Goal: Use online tool/utility: Utilize a website feature to perform a specific function

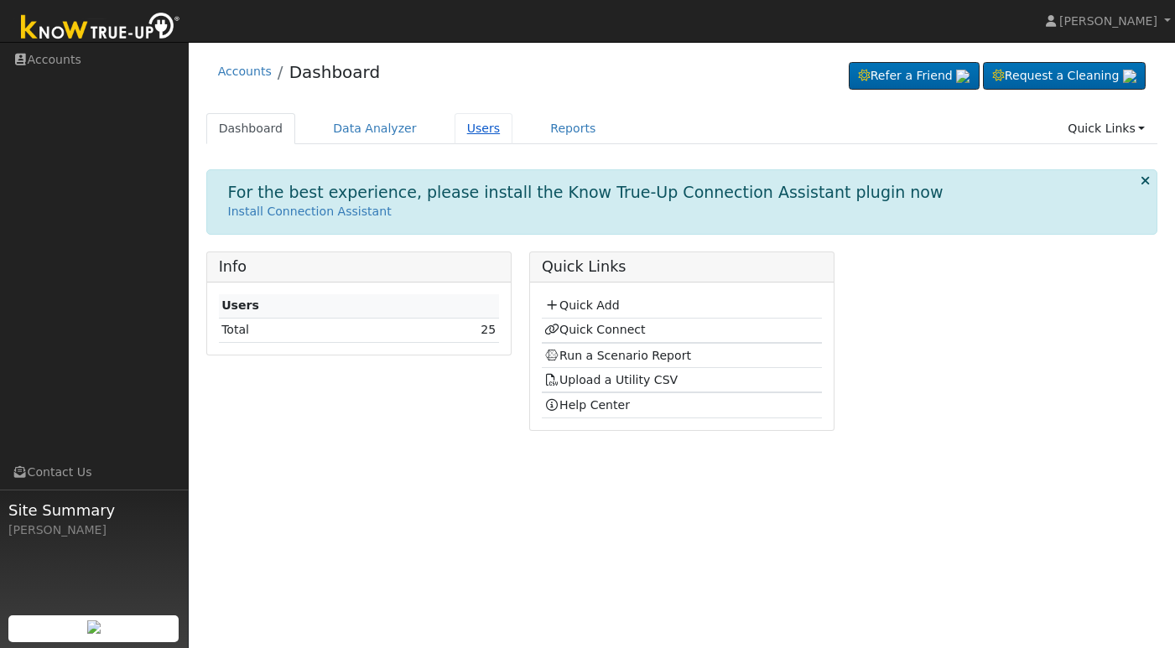
click at [468, 125] on link "Users" at bounding box center [483, 128] width 59 height 31
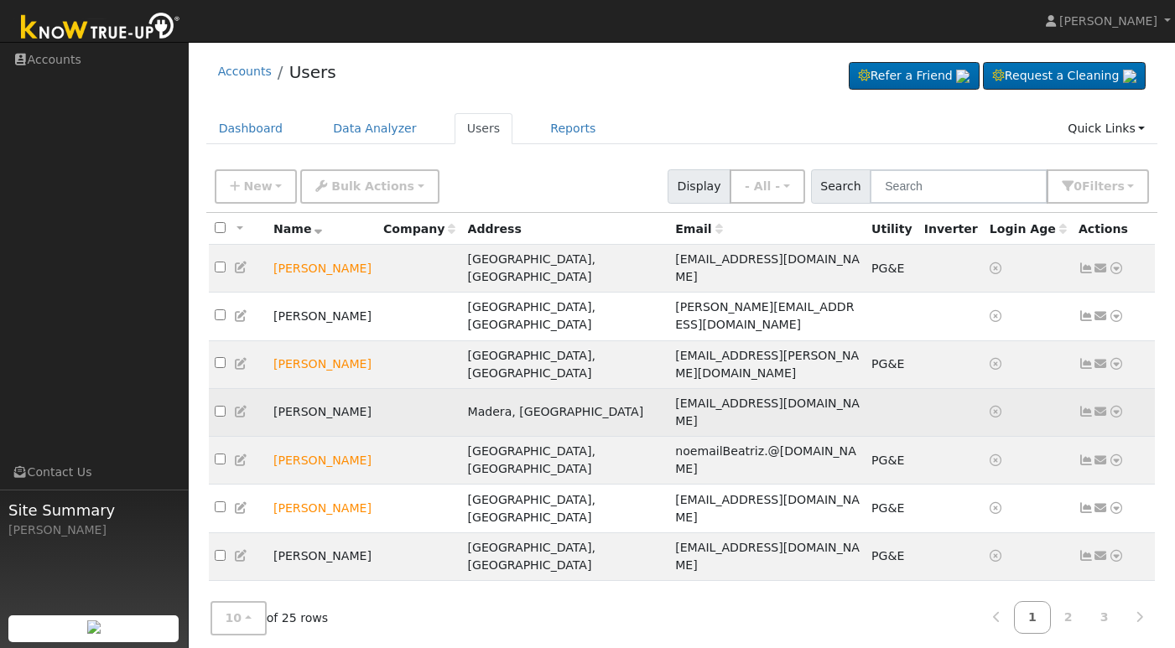
click at [311, 388] on td "[PERSON_NAME]" at bounding box center [322, 412] width 110 height 48
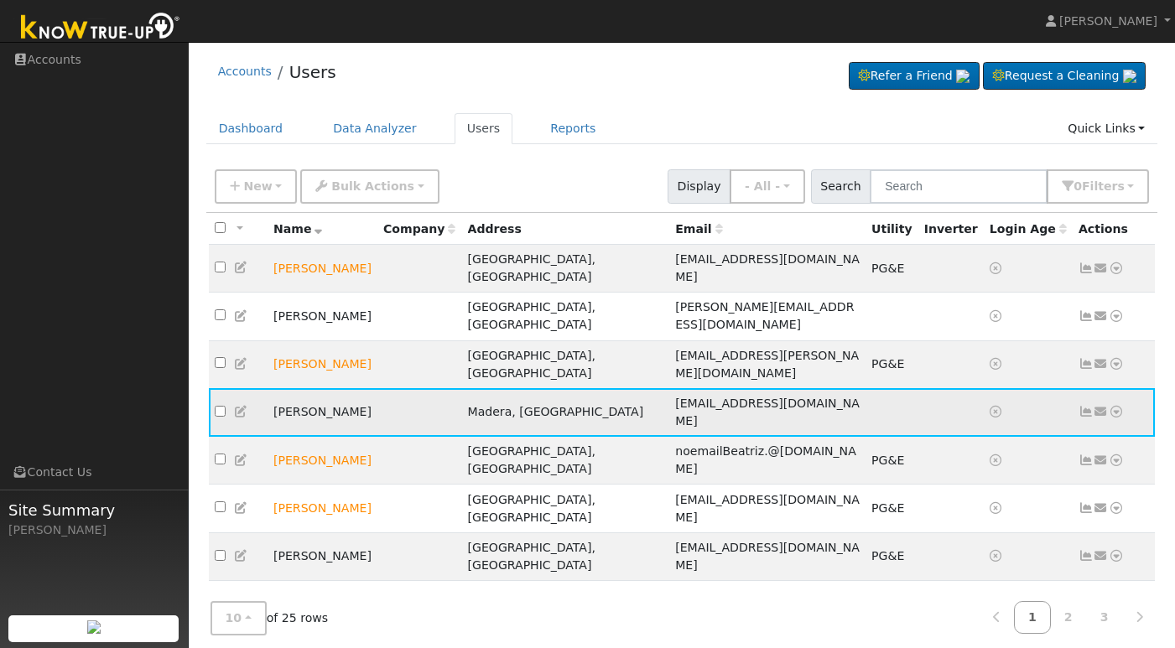
click at [311, 388] on td "Javier Carrillo" at bounding box center [322, 412] width 110 height 48
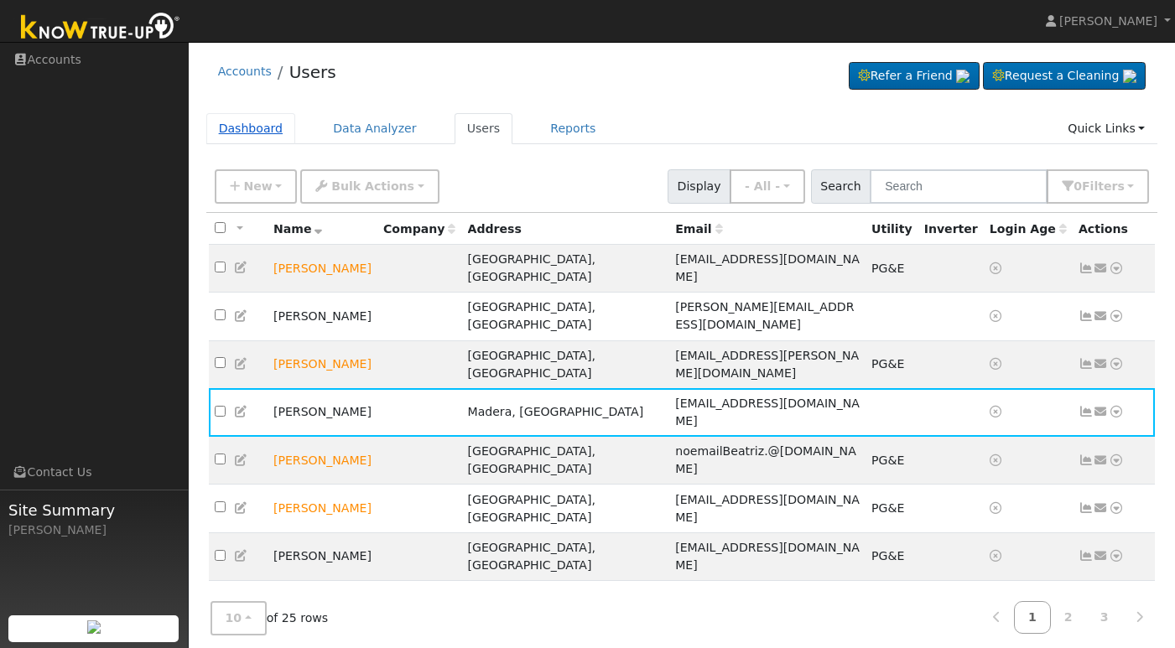
click at [261, 131] on link "Dashboard" at bounding box center [251, 128] width 90 height 31
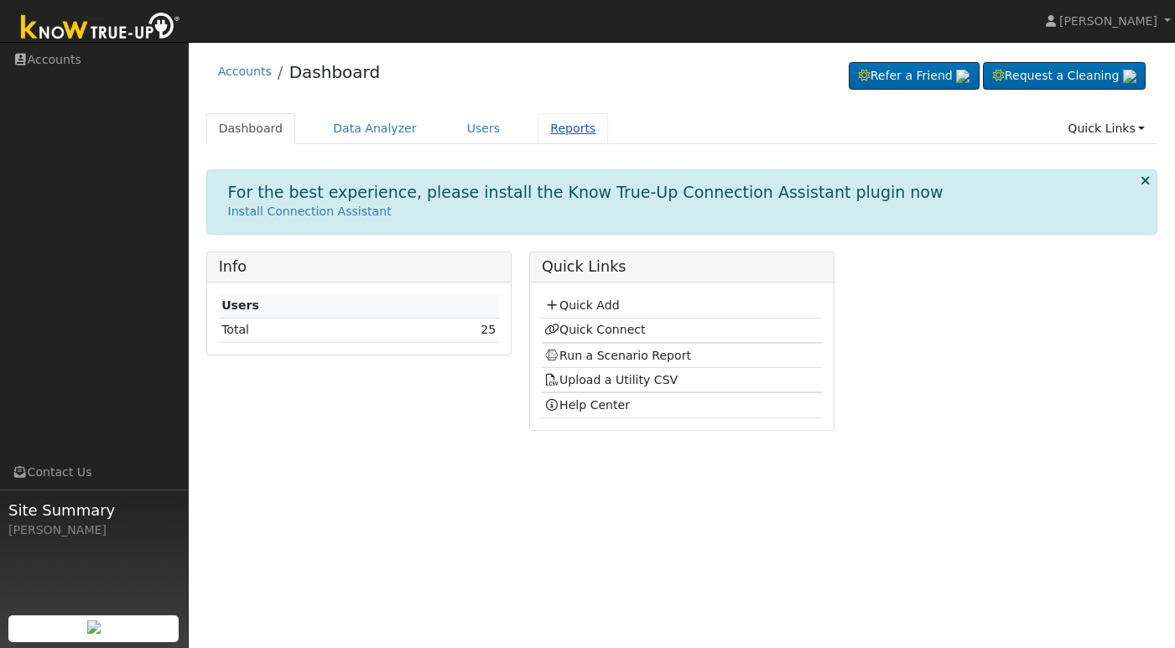
click at [573, 127] on link "Reports" at bounding box center [572, 128] width 70 height 31
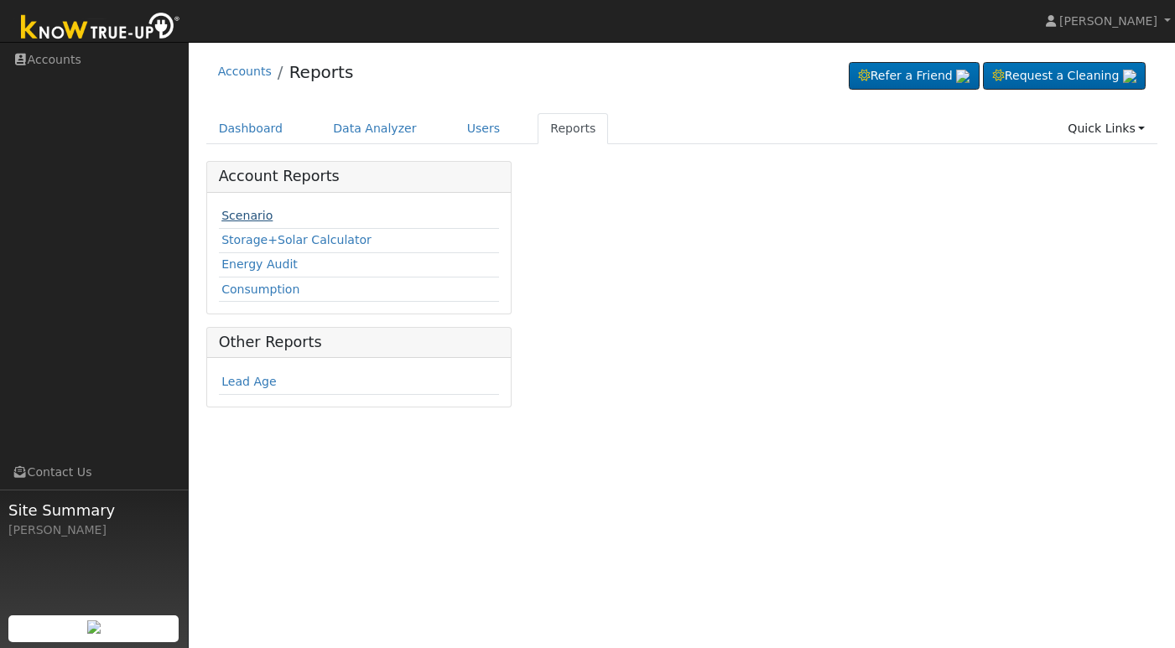
click at [253, 216] on link "Scenario" at bounding box center [246, 215] width 51 height 13
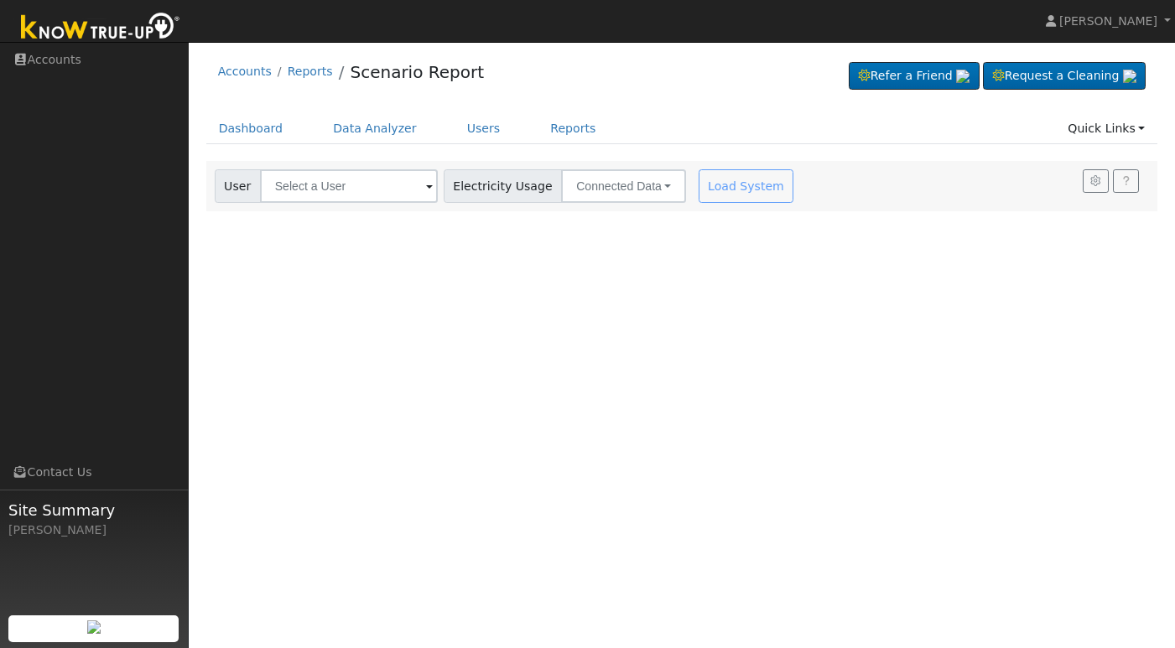
click at [426, 186] on span at bounding box center [429, 187] width 7 height 19
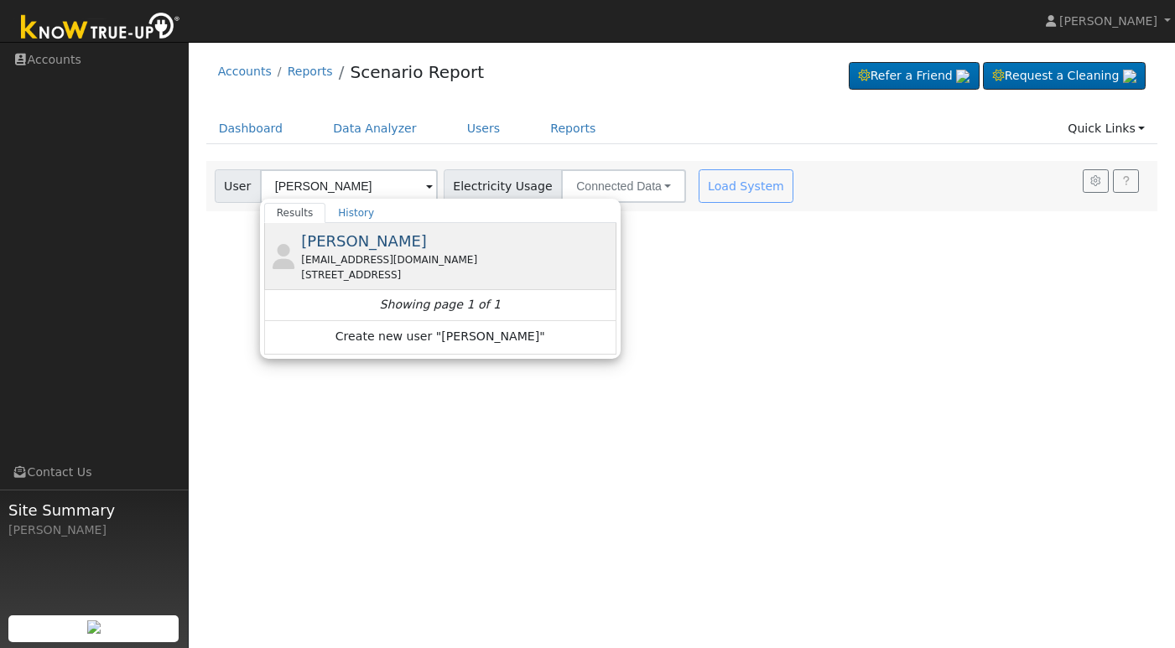
click at [374, 238] on span "Javier Carrillo" at bounding box center [364, 241] width 126 height 18
type input "[PERSON_NAME]"
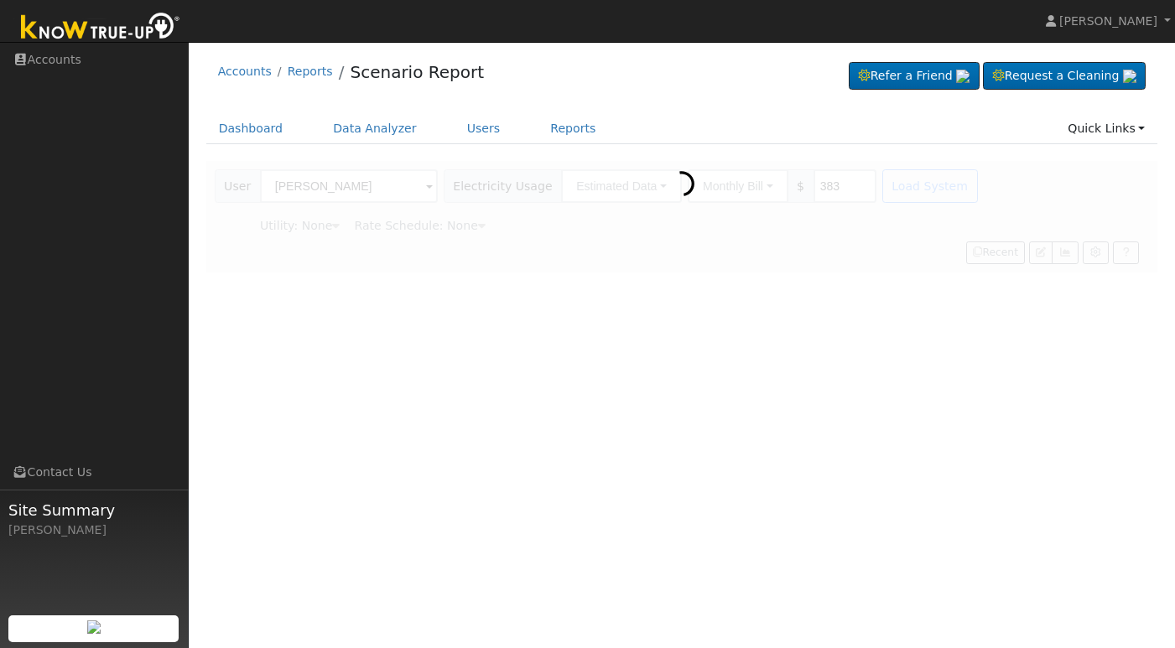
type input "Pacific Gas & Electric"
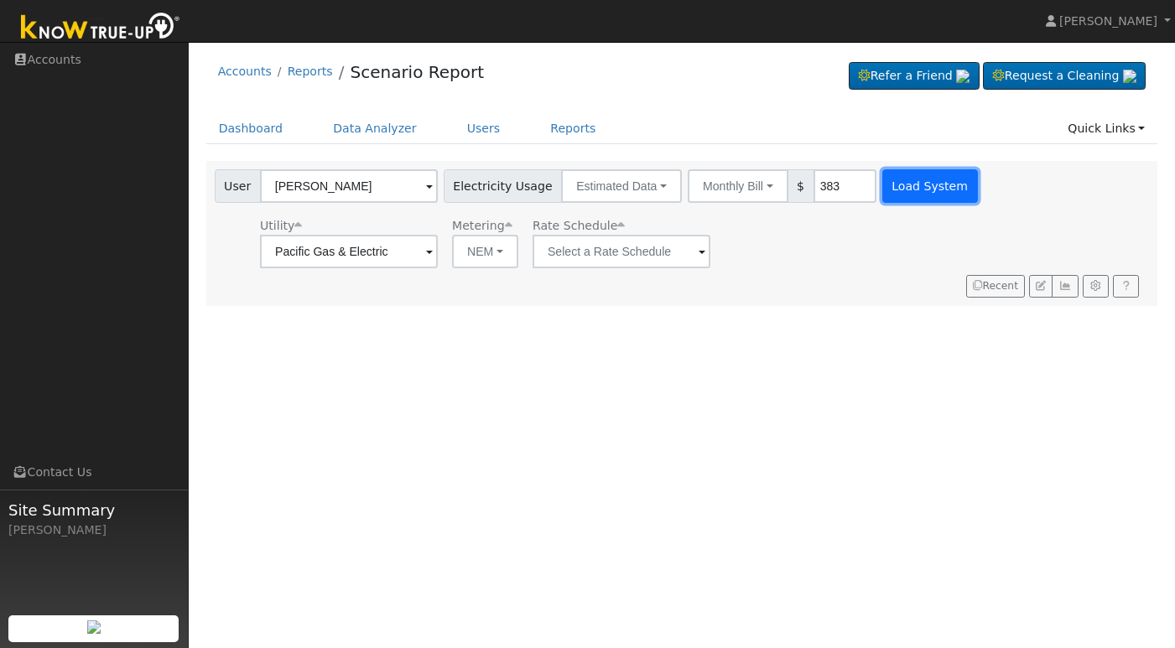
click at [911, 184] on button "Load System" at bounding box center [930, 186] width 96 height 34
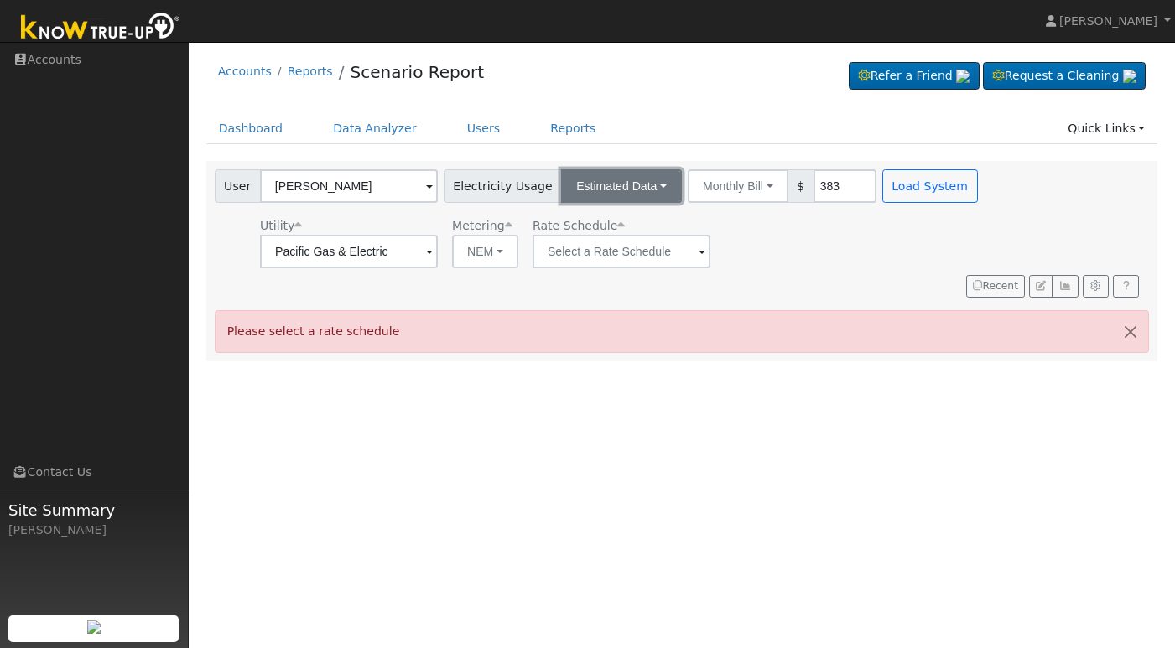
click at [643, 187] on button "Estimated Data" at bounding box center [621, 186] width 121 height 34
click at [630, 224] on link "Connected Data" at bounding box center [621, 222] width 119 height 23
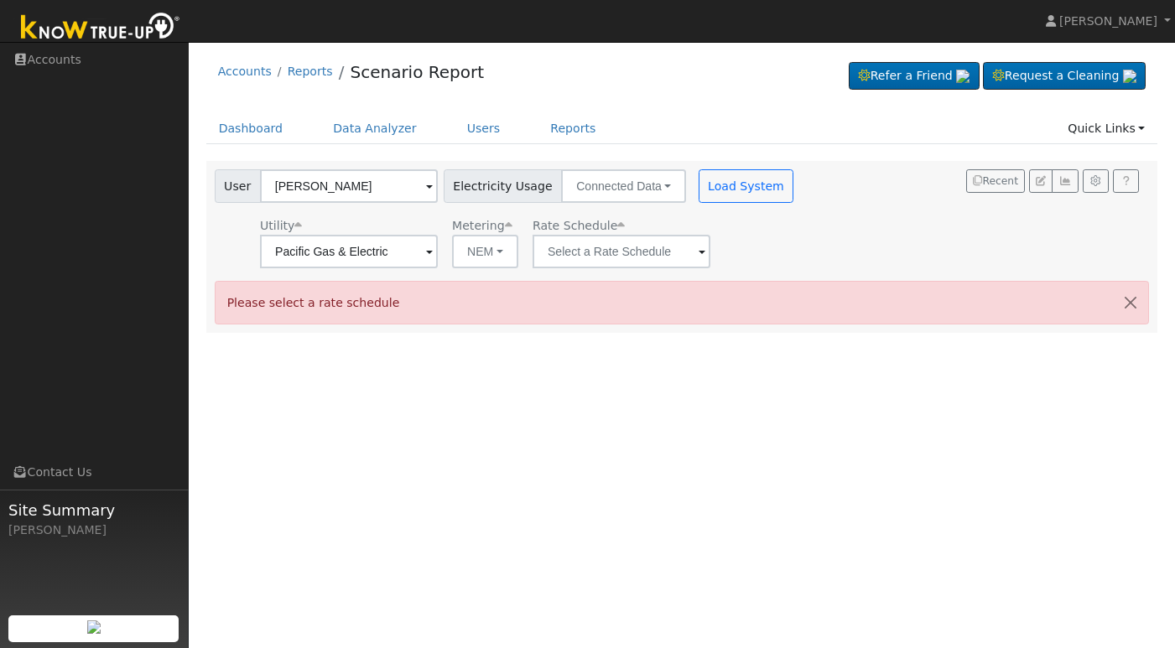
click at [433, 254] on span at bounding box center [429, 252] width 7 height 19
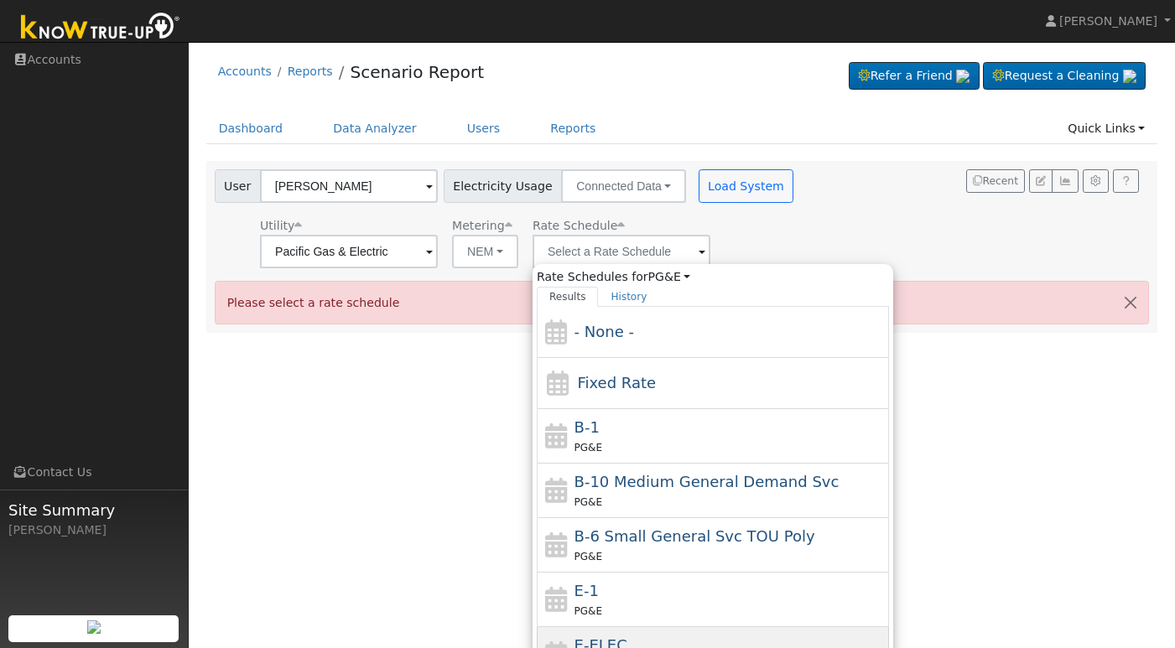
click at [596, 639] on span "E-ELEC" at bounding box center [600, 645] width 53 height 18
type input "E-ELEC"
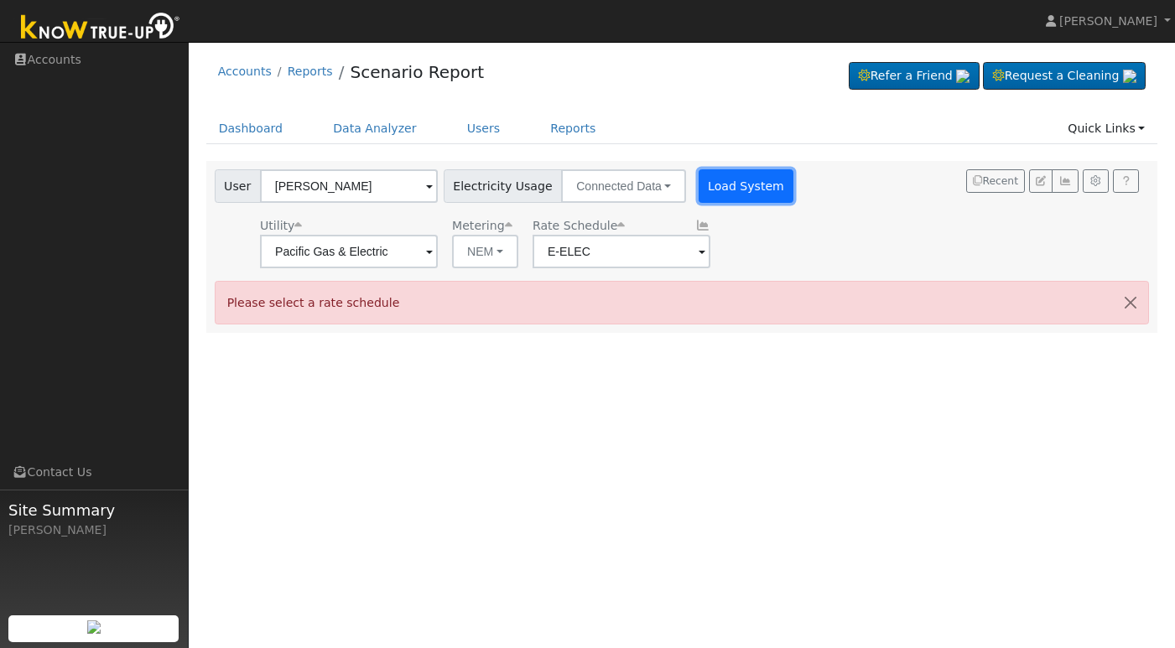
click at [717, 194] on button "Load System" at bounding box center [746, 186] width 96 height 34
click at [476, 124] on link "Users" at bounding box center [483, 128] width 59 height 31
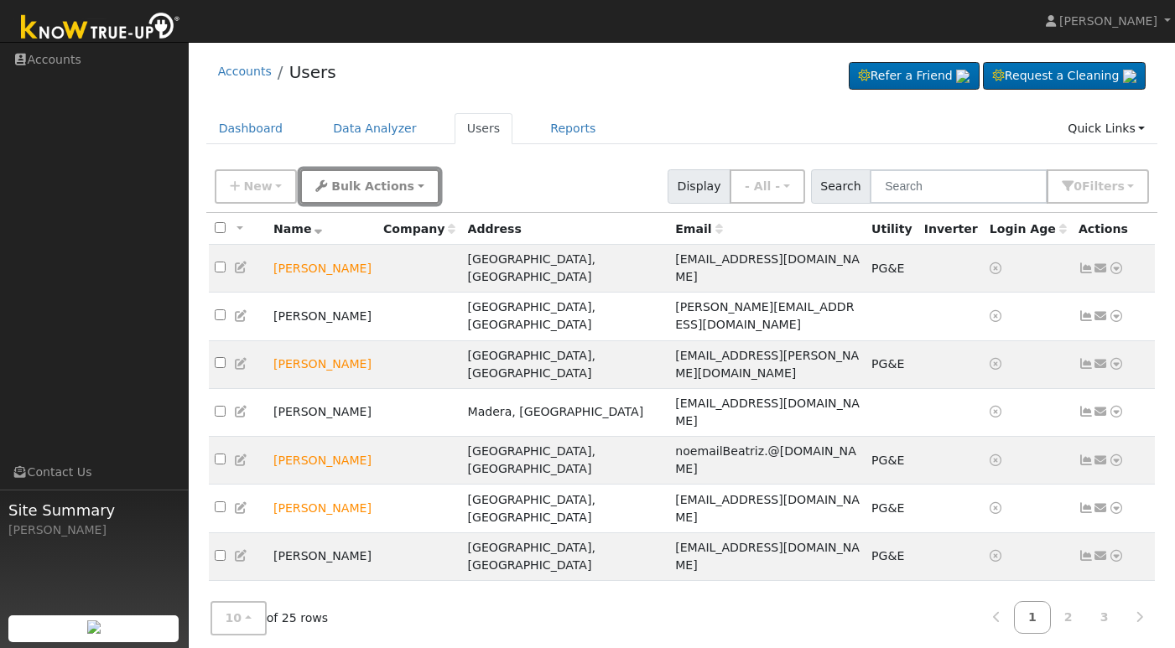
click at [335, 189] on span "Bulk Actions" at bounding box center [372, 185] width 83 height 13
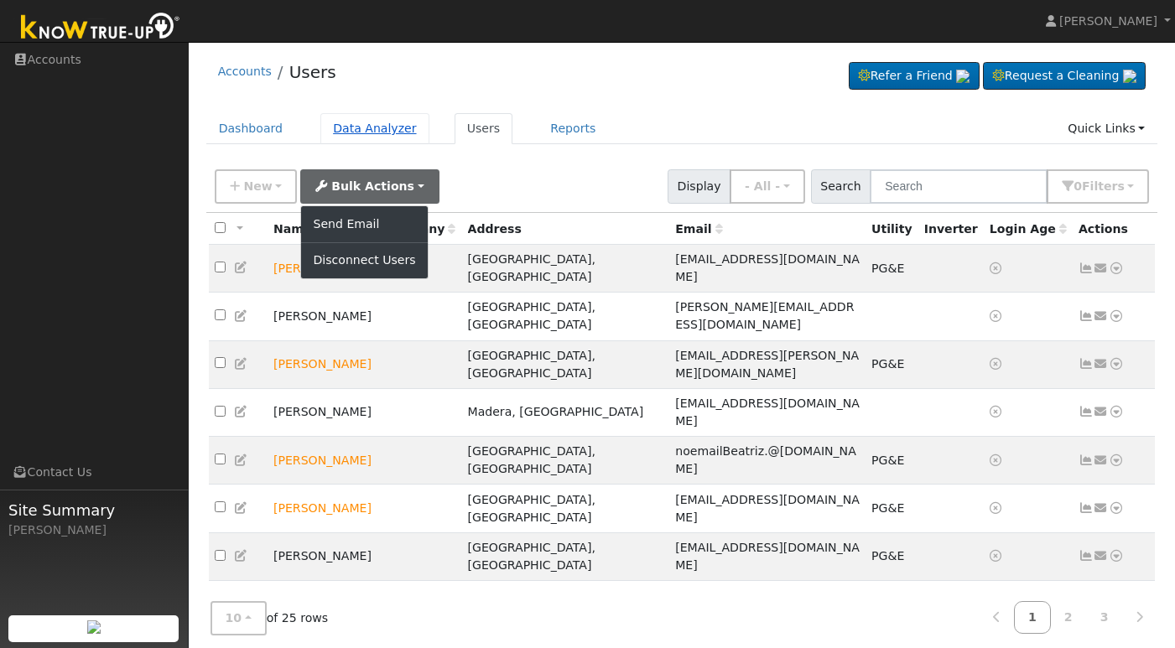
click at [365, 132] on link "Data Analyzer" at bounding box center [374, 128] width 109 height 31
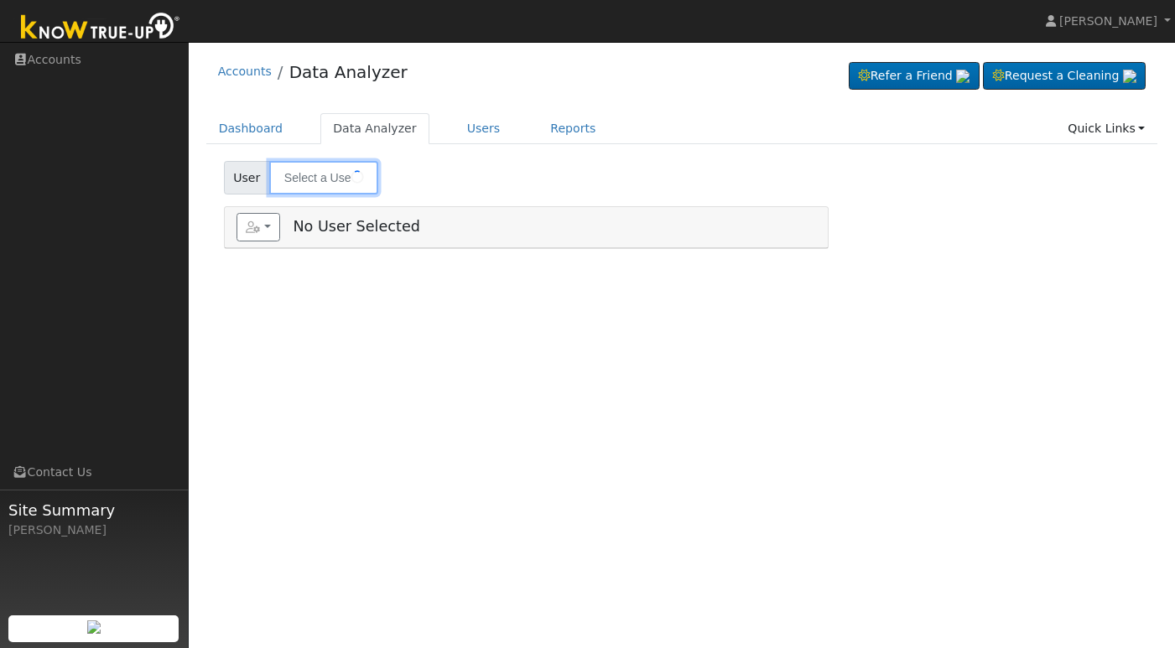
type input "[PERSON_NAME]"
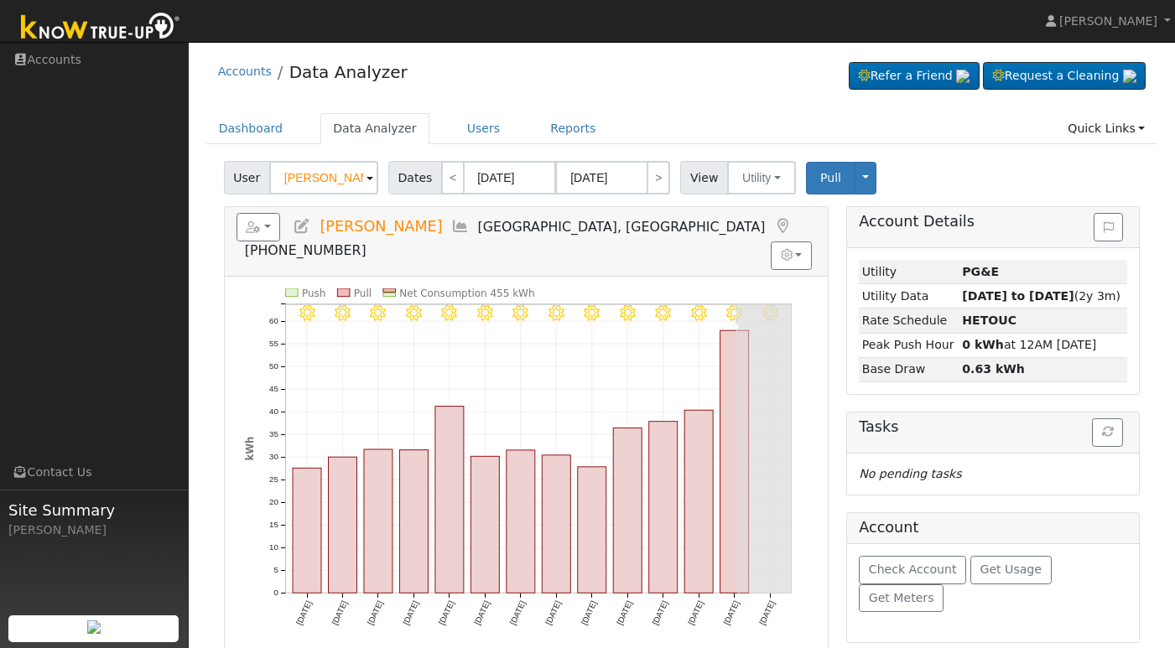
click at [368, 179] on span at bounding box center [369, 178] width 7 height 19
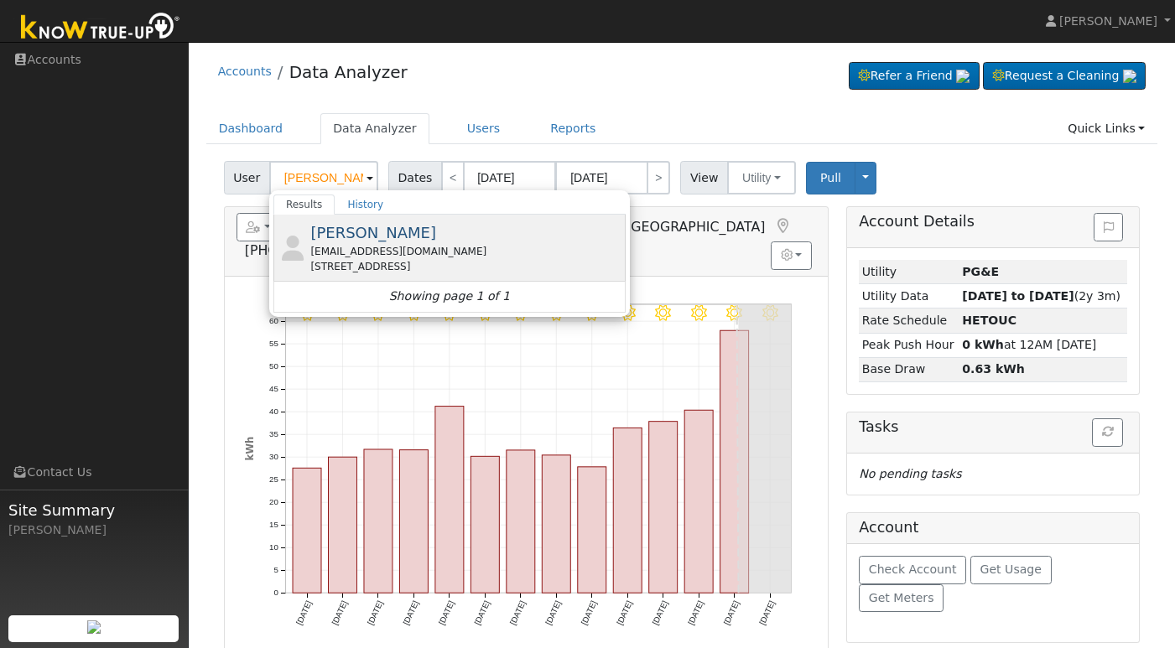
click at [358, 231] on span "[PERSON_NAME]" at bounding box center [373, 233] width 126 height 18
type input "[PERSON_NAME]"
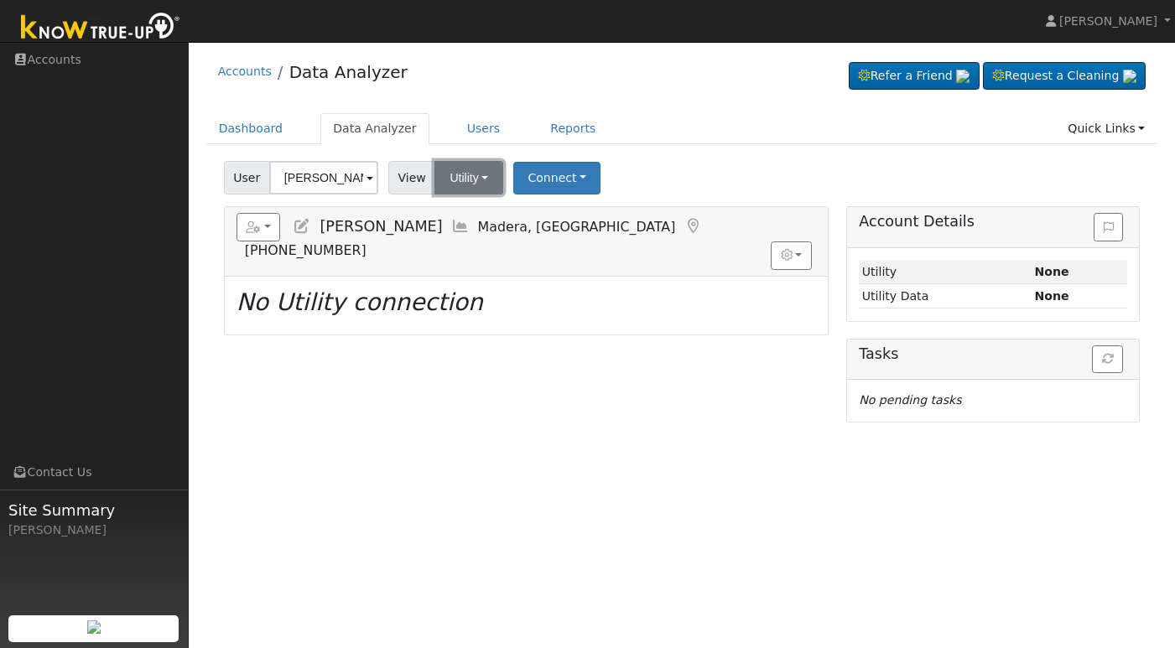
click at [487, 176] on button "Utility" at bounding box center [468, 178] width 69 height 34
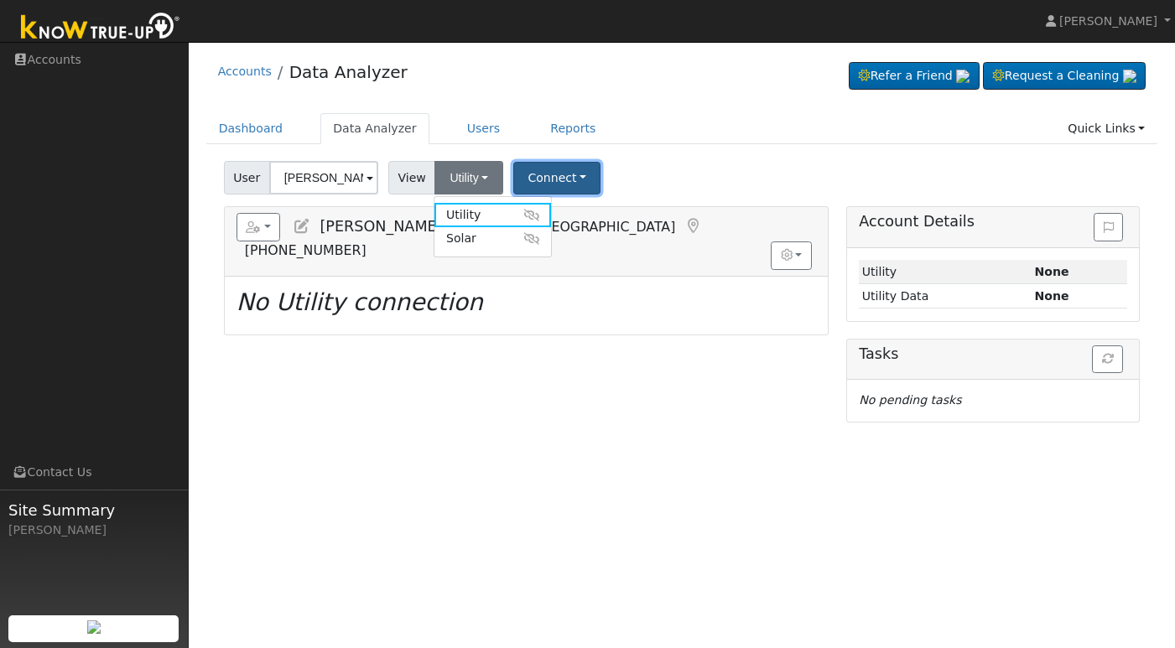
click at [579, 168] on button "Connect" at bounding box center [556, 178] width 87 height 33
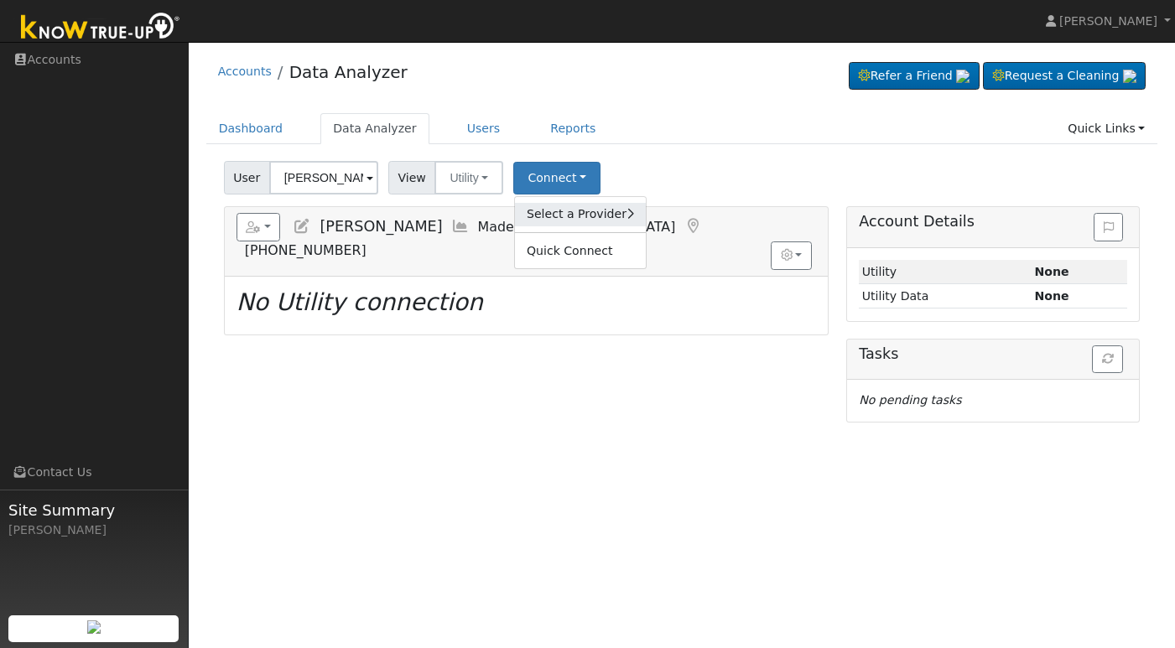
click at [594, 210] on link "Select a Provider" at bounding box center [580, 214] width 131 height 23
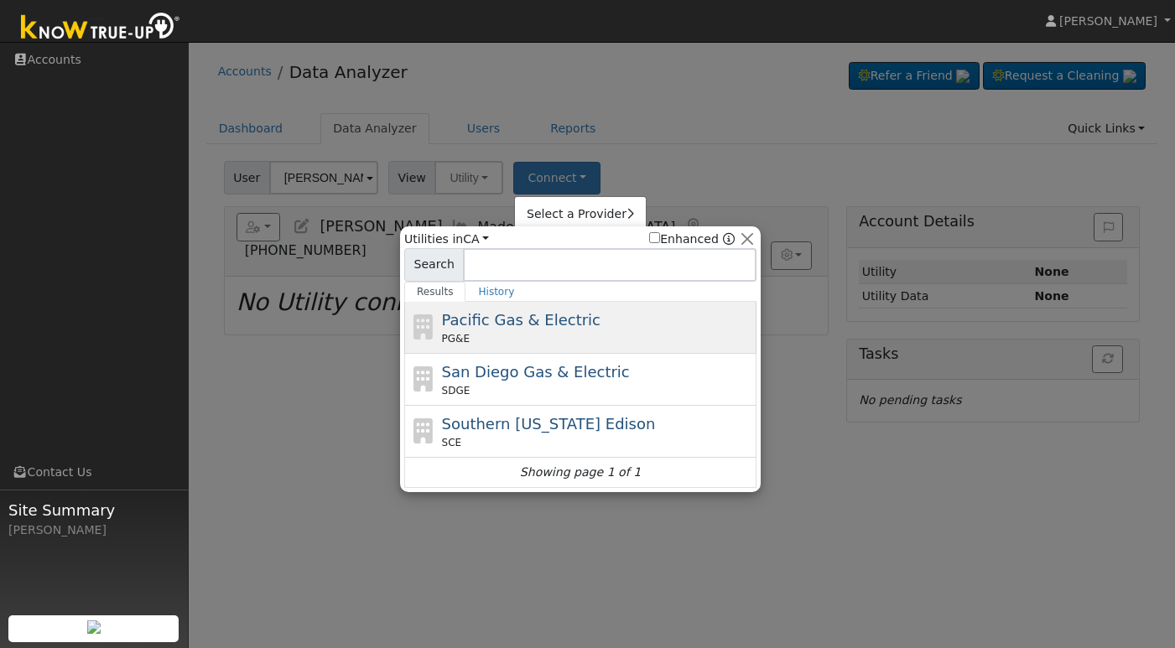
click at [545, 321] on span "Pacific Gas & Electric" at bounding box center [521, 320] width 158 height 18
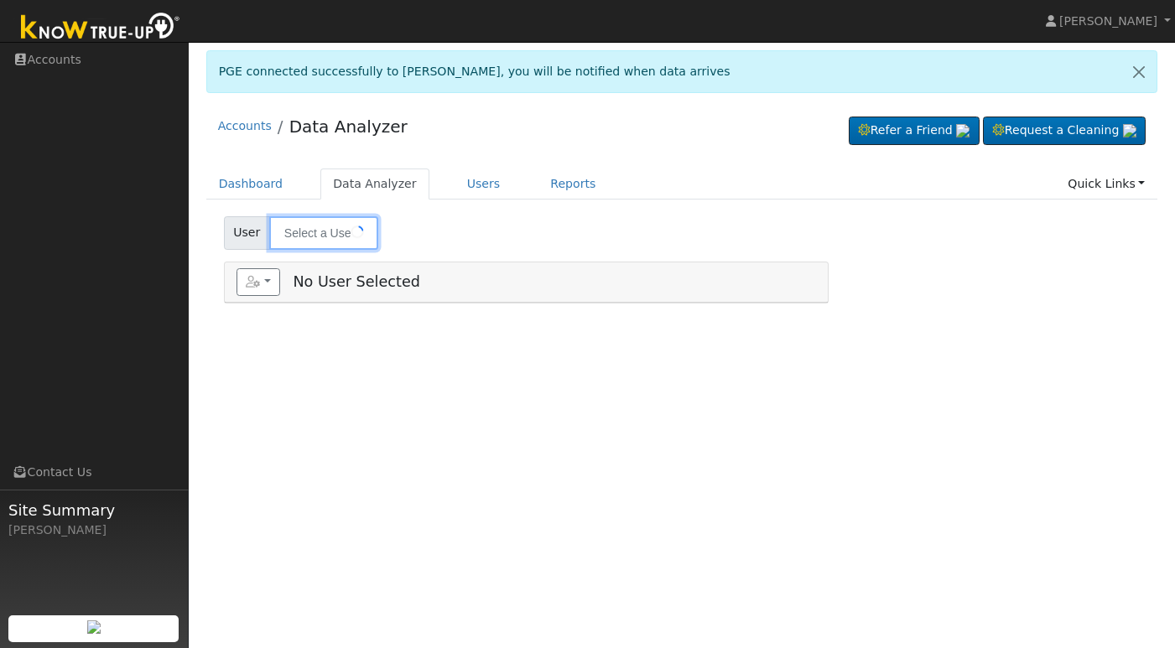
type input "[PERSON_NAME]"
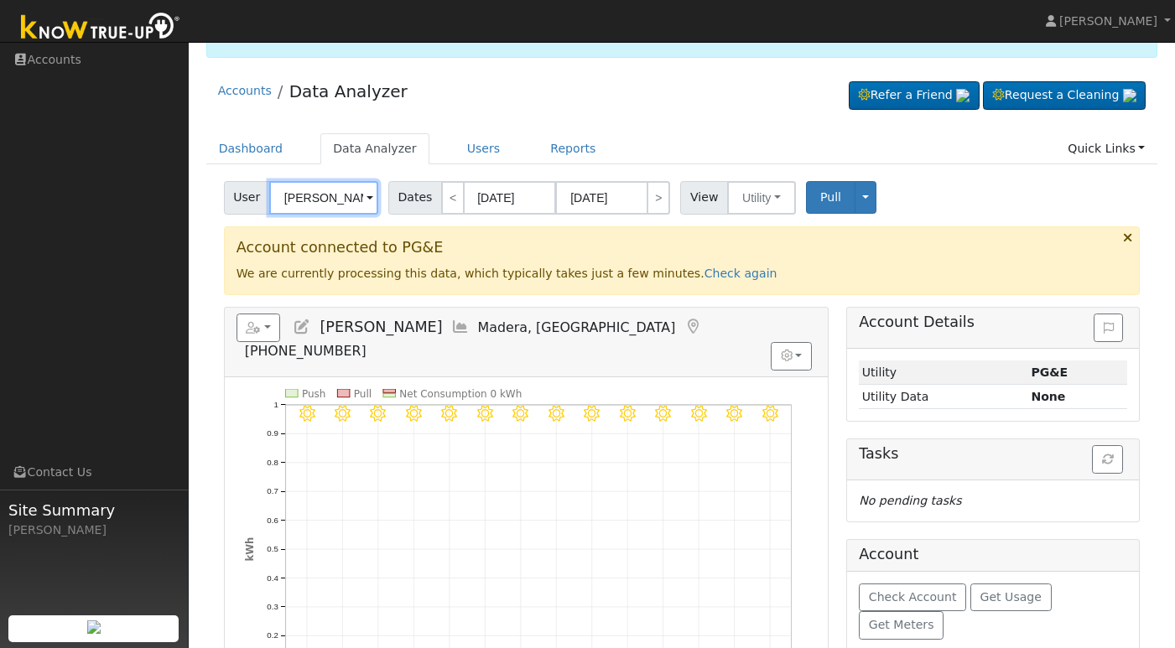
scroll to position [34, 0]
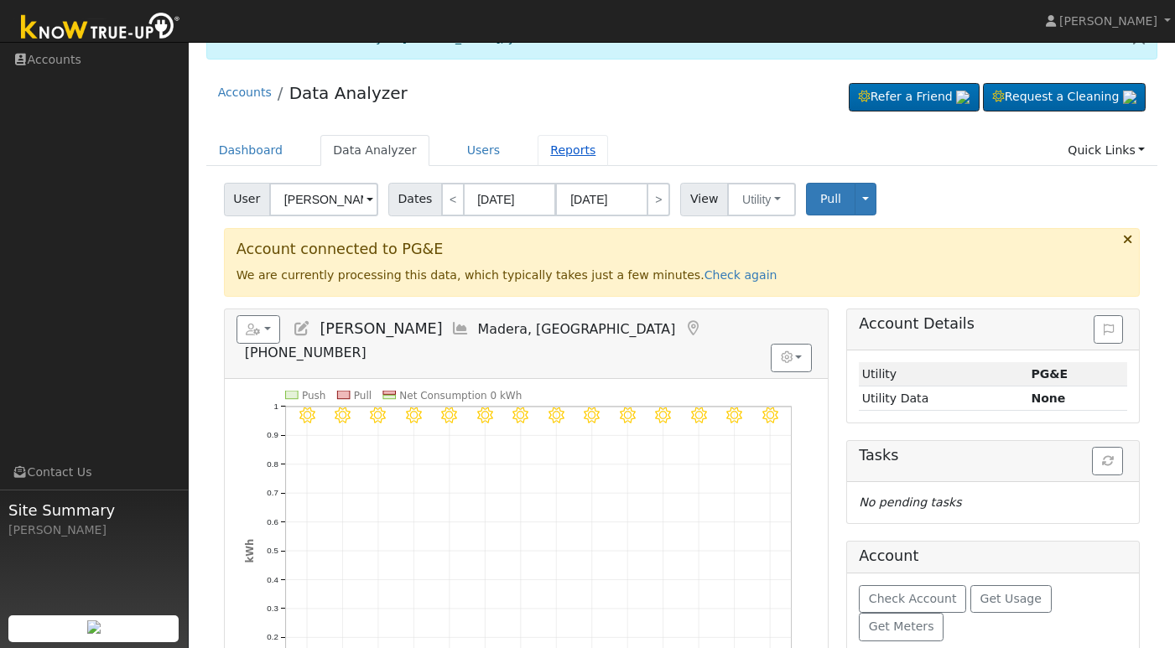
click at [561, 155] on link "Reports" at bounding box center [572, 150] width 70 height 31
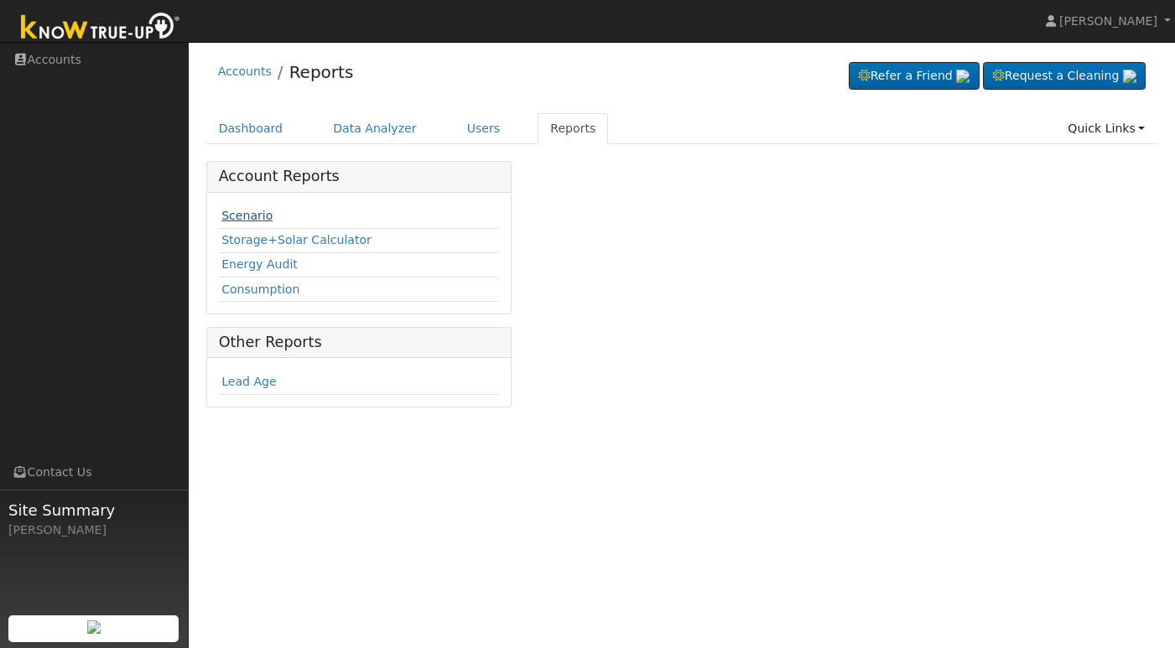
click at [250, 216] on link "Scenario" at bounding box center [246, 215] width 51 height 13
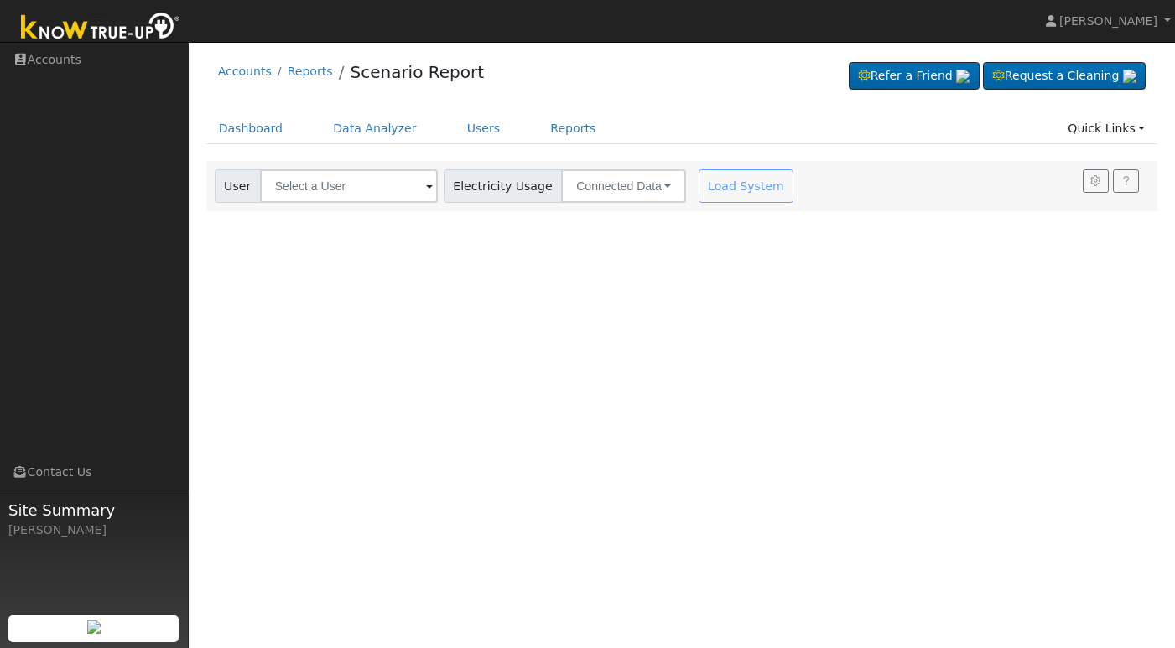
click at [426, 187] on span at bounding box center [429, 187] width 7 height 19
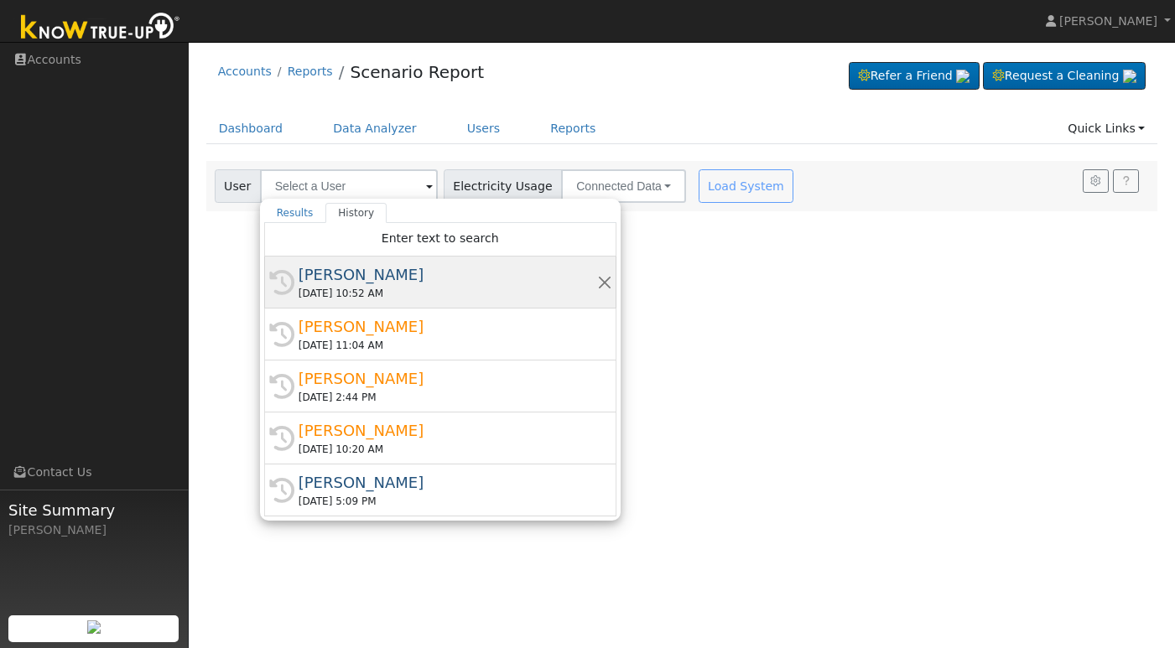
click at [378, 279] on div "[PERSON_NAME]" at bounding box center [447, 274] width 298 height 23
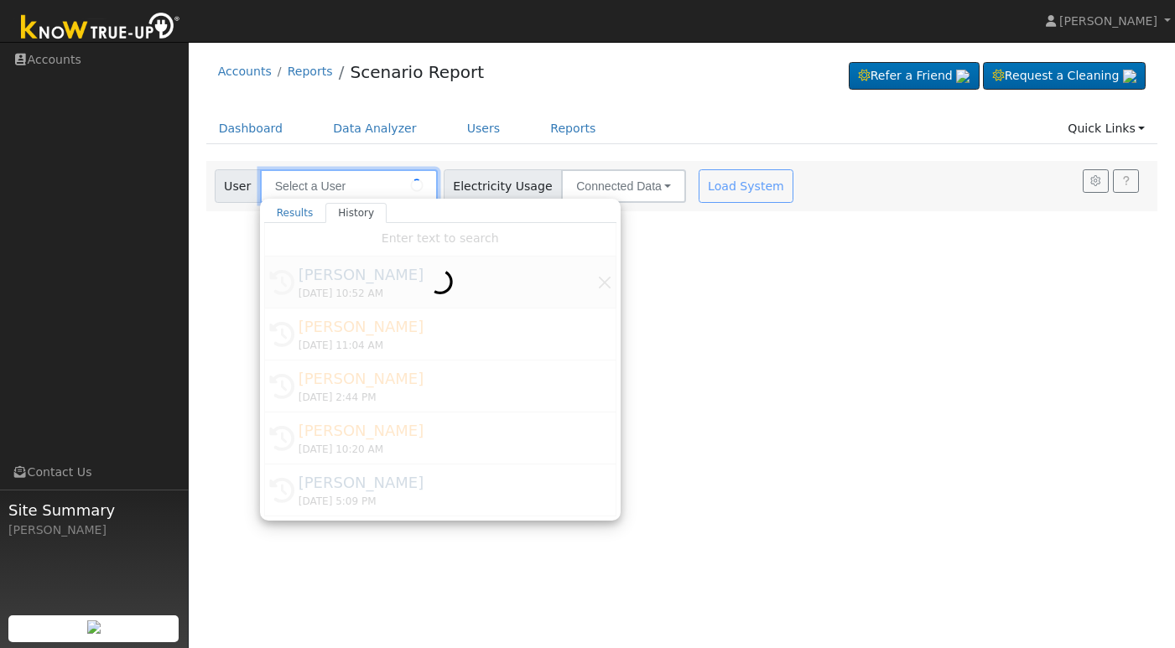
type input "[PERSON_NAME]"
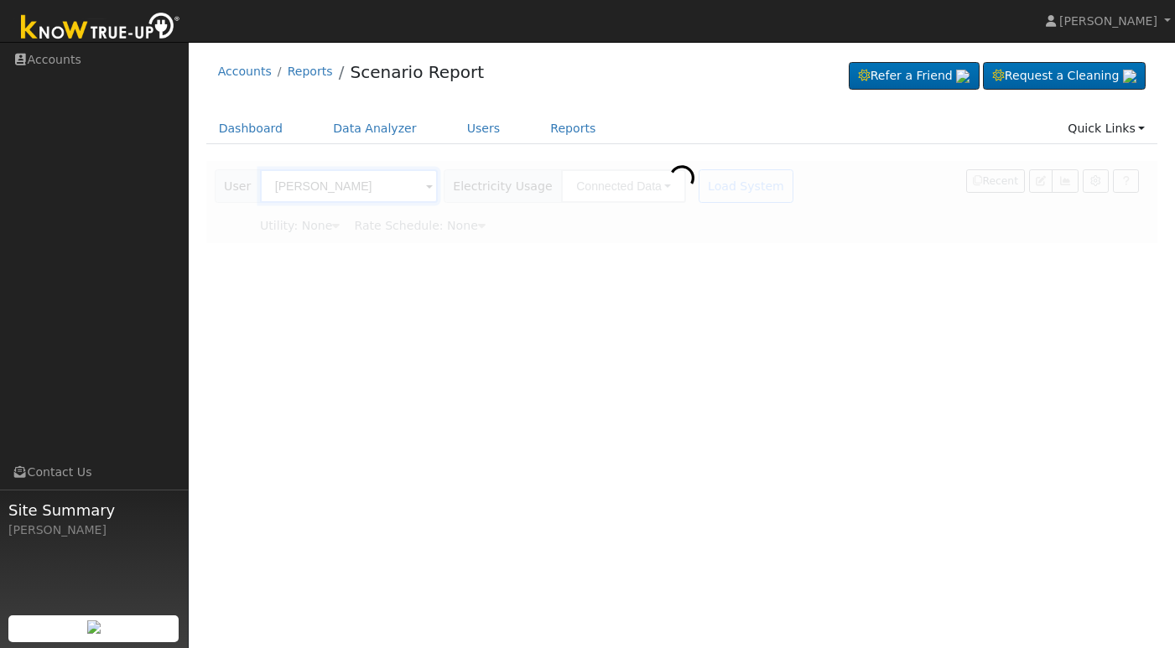
type input "Pacific Gas & Electric"
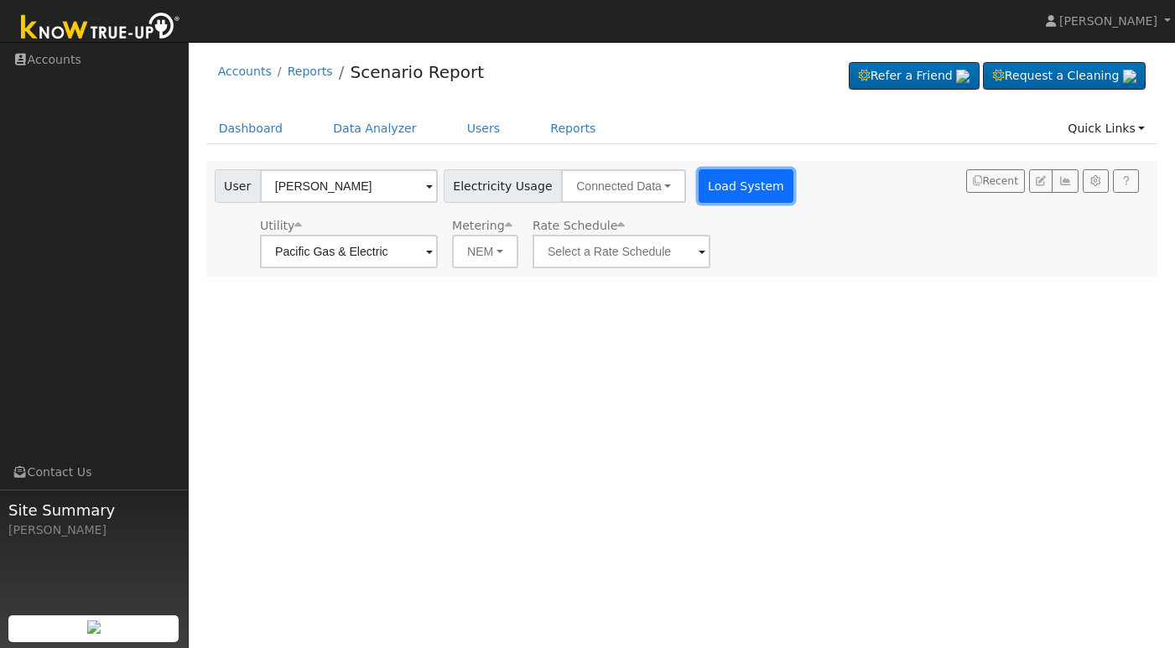
click at [727, 184] on button "Load System" at bounding box center [746, 186] width 96 height 34
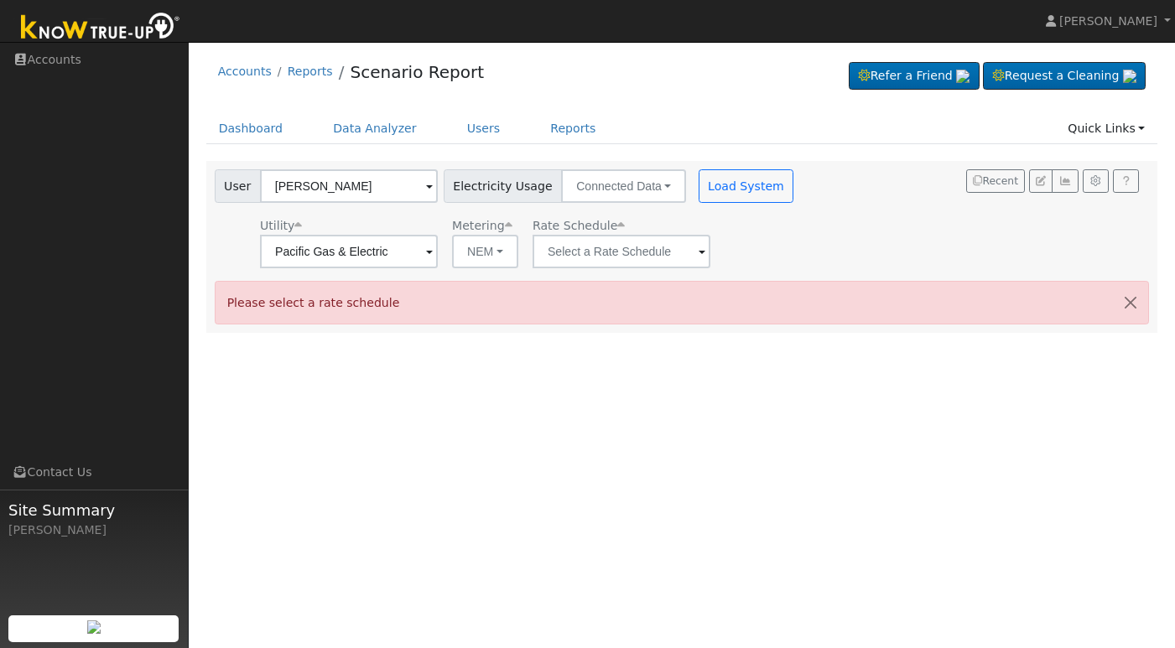
click at [433, 252] on span at bounding box center [429, 252] width 7 height 19
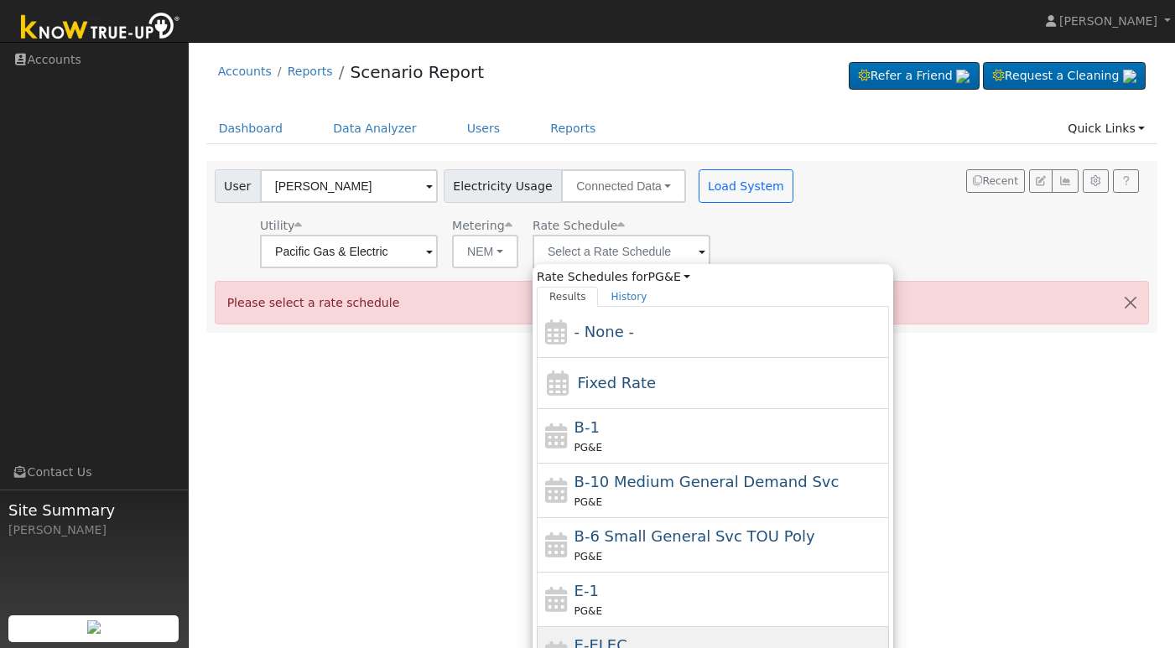
click at [639, 637] on div "E-ELEC PG&E" at bounding box center [729, 654] width 311 height 40
type input "E-ELEC"
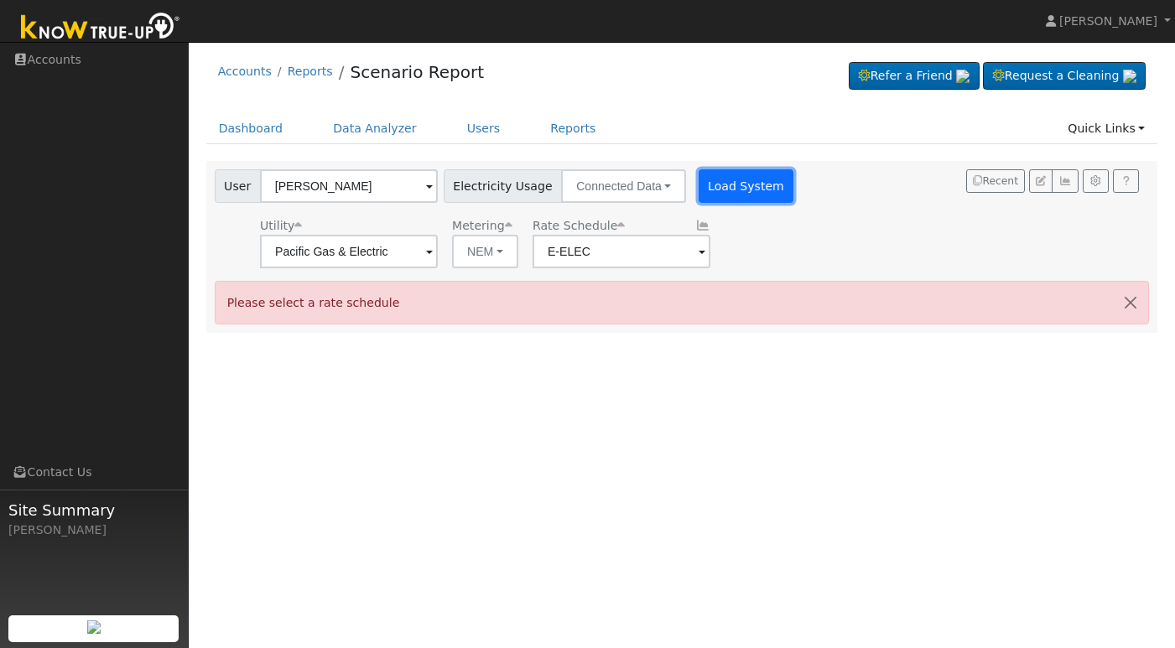
click at [743, 184] on button "Load System" at bounding box center [746, 186] width 96 height 34
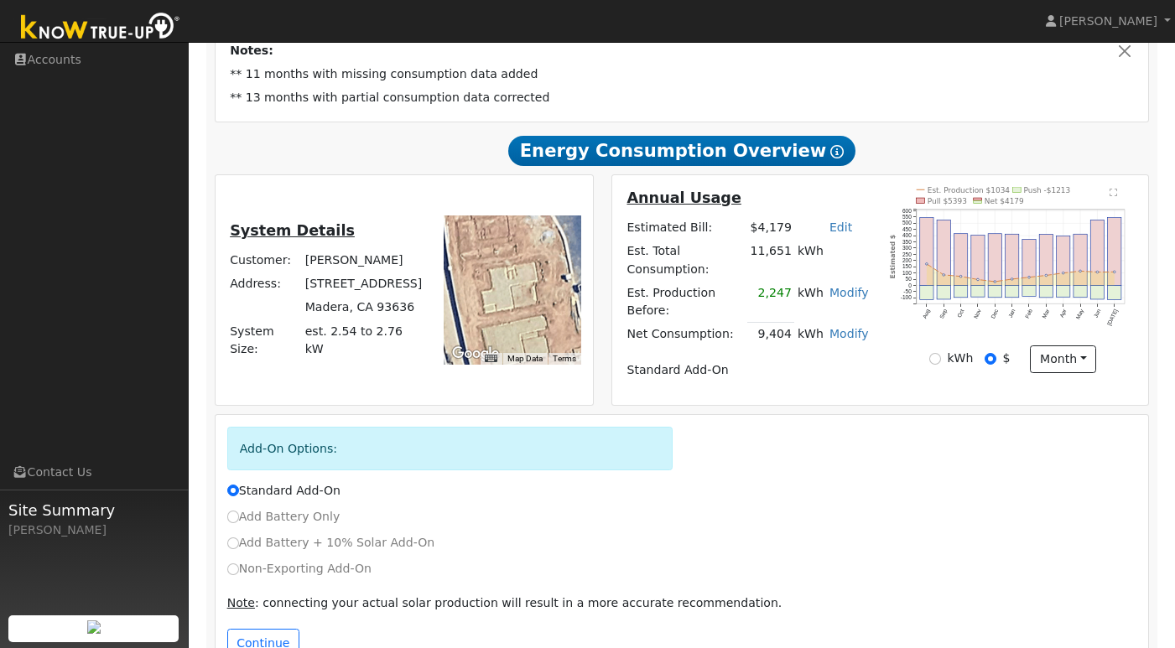
scroll to position [350, 0]
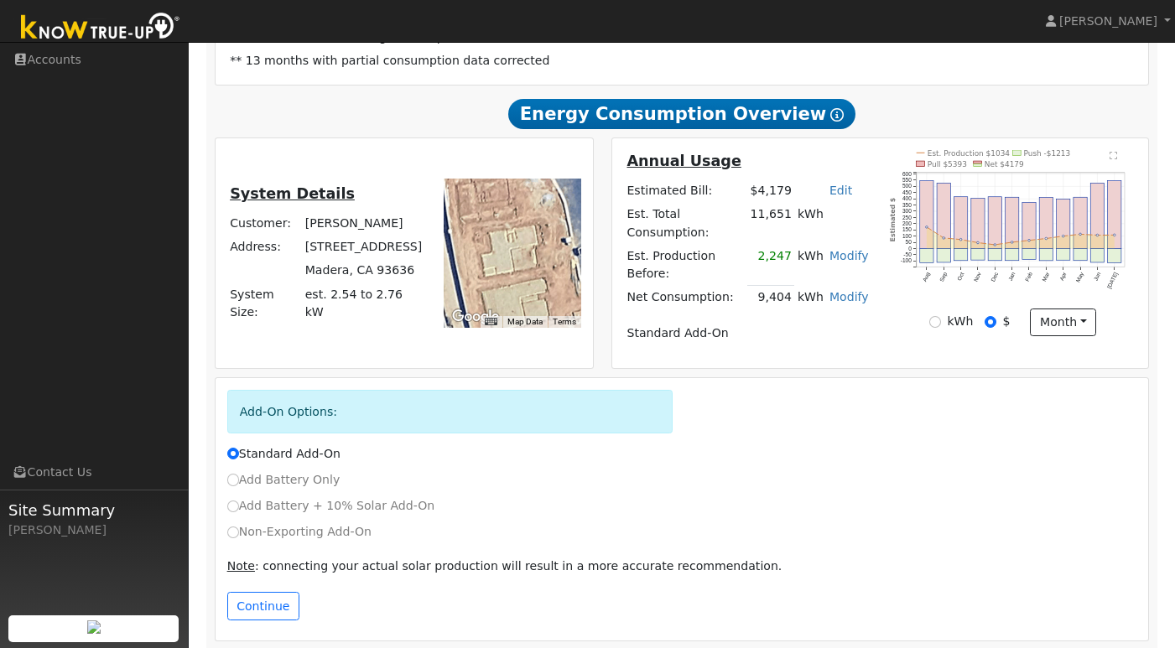
click at [804, 200] on td at bounding box center [810, 190] width 32 height 23
